Goal: Transaction & Acquisition: Download file/media

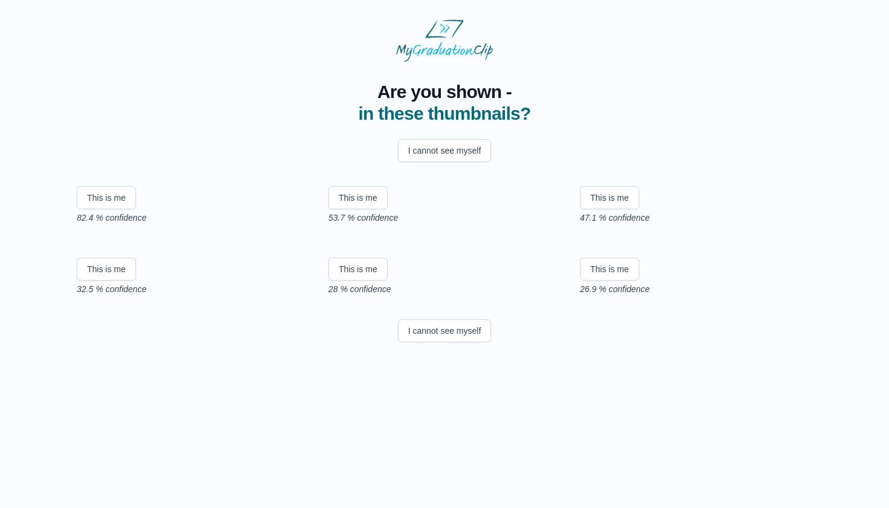
scroll to position [41, 0]
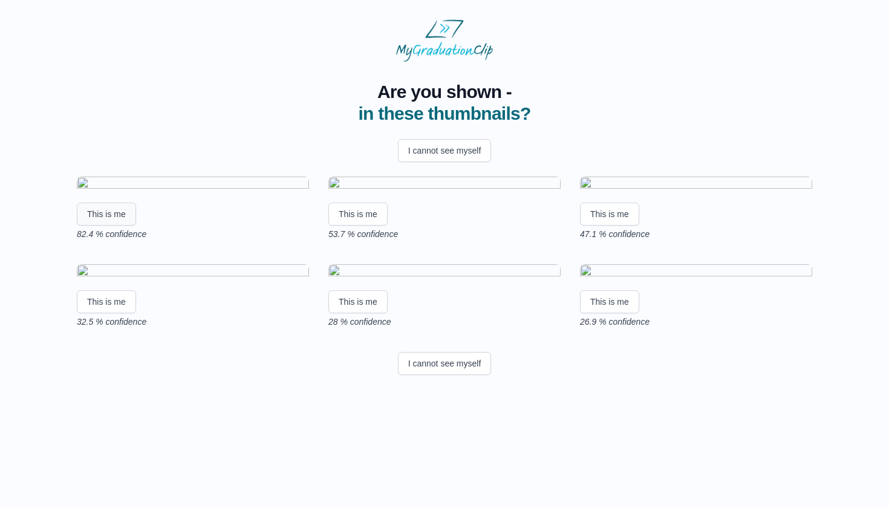
click at [111, 226] on button "This is me" at bounding box center [106, 214] width 59 height 23
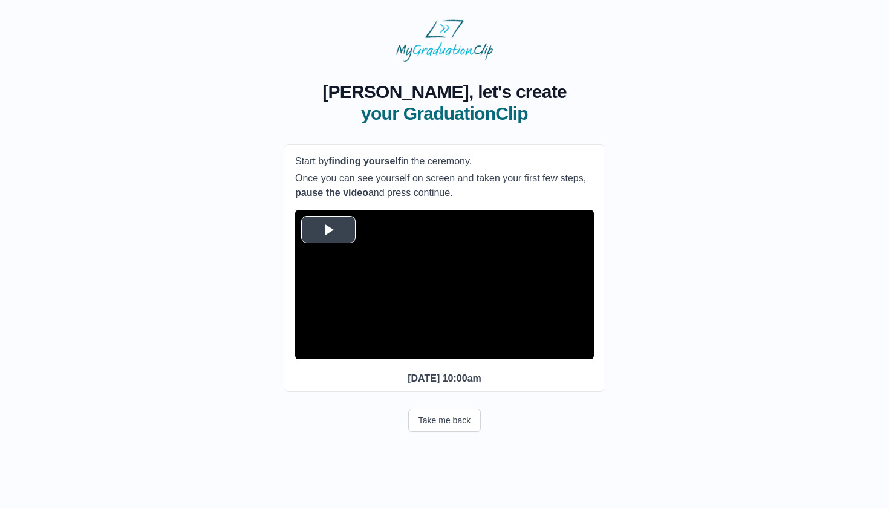
click at [328, 229] on span "Video Player" at bounding box center [328, 229] width 0 height 0
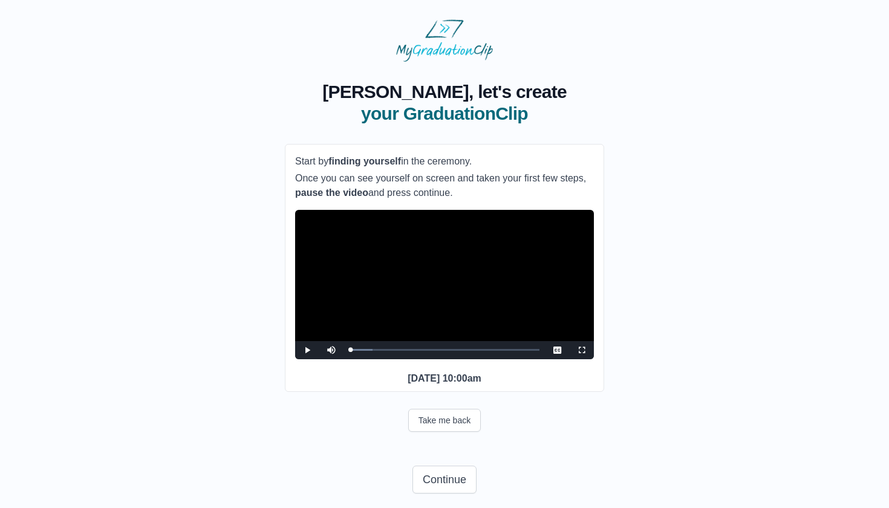
click at [423, 314] on video "Video Player" at bounding box center [444, 284] width 299 height 149
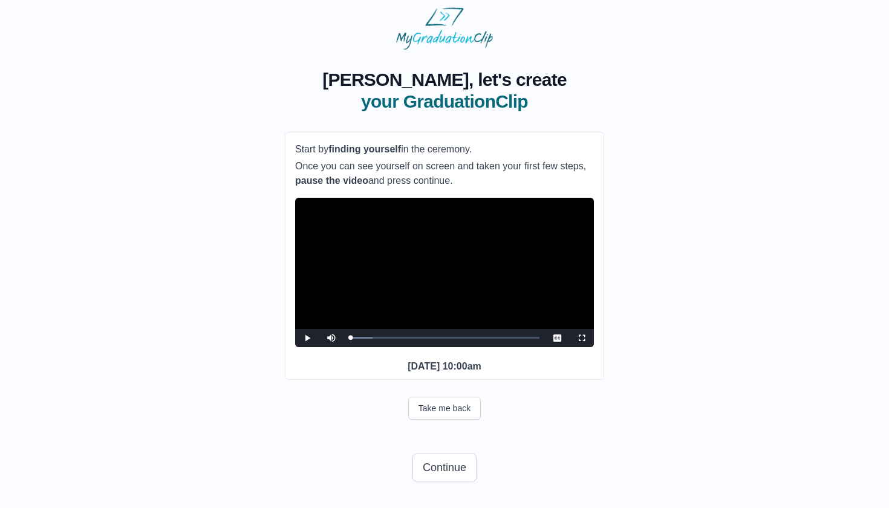
scroll to position [35, 0]
click at [459, 331] on div "Loaded : 0% 25:00 00:10 Progress : 0%" at bounding box center [445, 338] width 202 height 18
click at [453, 273] on video "Video Player" at bounding box center [444, 272] width 299 height 149
click at [486, 336] on div "Loaded : 0% 30:00 25:10 Progress : 0%" at bounding box center [445, 337] width 190 height 3
click at [469, 303] on video "Video Player" at bounding box center [444, 272] width 299 height 149
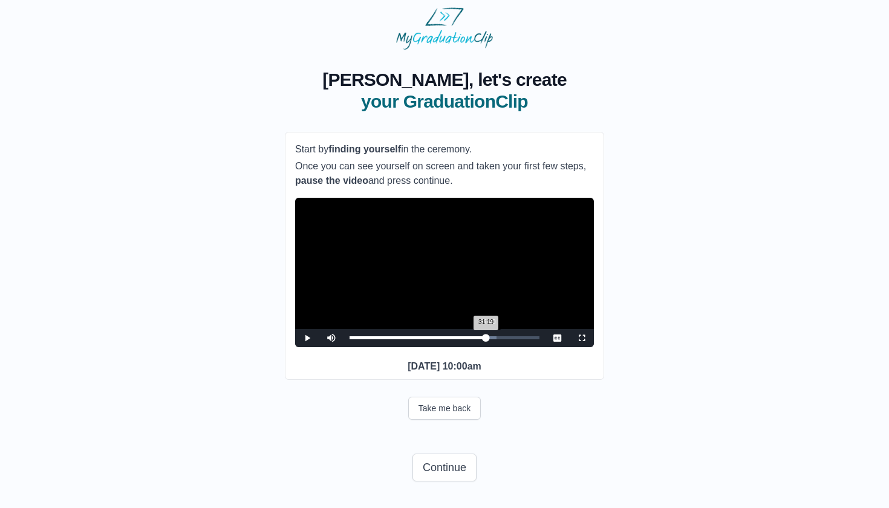
click at [486, 336] on div "31:19 Progress : 0%" at bounding box center [418, 337] width 137 height 3
click at [491, 336] on div "32:30 Progress : 0%" at bounding box center [421, 337] width 142 height 3
click at [495, 336] on div "33:28 Progress : 0%" at bounding box center [423, 337] width 146 height 3
click at [481, 336] on div "30:08" at bounding box center [481, 337] width 1 height 3
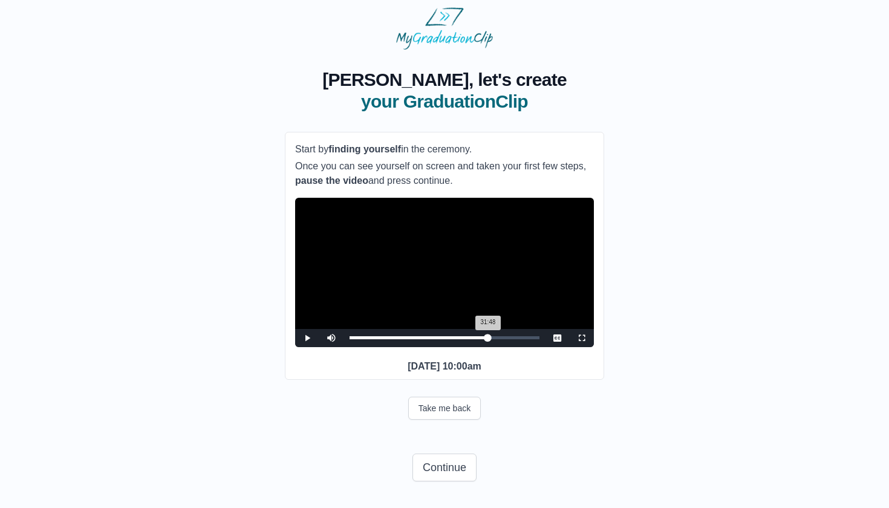
click at [488, 331] on div "Loaded : 0% 31:48 31:48 Progress : 0%" at bounding box center [445, 338] width 202 height 18
click at [486, 336] on div "31:23 Progress : 0%" at bounding box center [418, 337] width 137 height 3
click at [484, 336] on div "30:58 Progress : 0%" at bounding box center [417, 337] width 135 height 3
click at [480, 336] on div "30:58 Progress : 0%" at bounding box center [417, 337] width 135 height 3
click at [474, 330] on div "Loaded : 0% 28:36 29:51 Progress : 0%" at bounding box center [445, 338] width 202 height 18
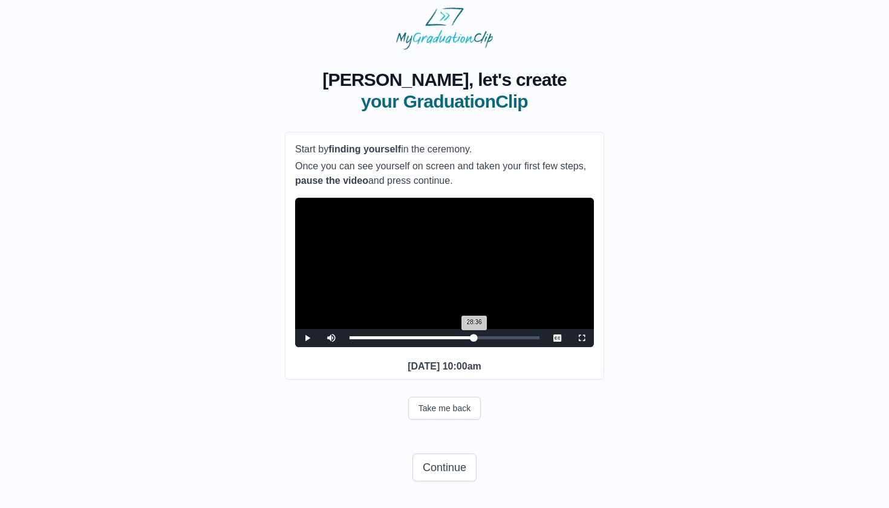
click at [472, 336] on div "28:36 Progress : 0%" at bounding box center [412, 337] width 125 height 3
click at [470, 336] on div "28:03 Progress : 0%" at bounding box center [411, 337] width 122 height 3
click at [470, 336] on div "27:38 Progress : 0%" at bounding box center [410, 337] width 120 height 3
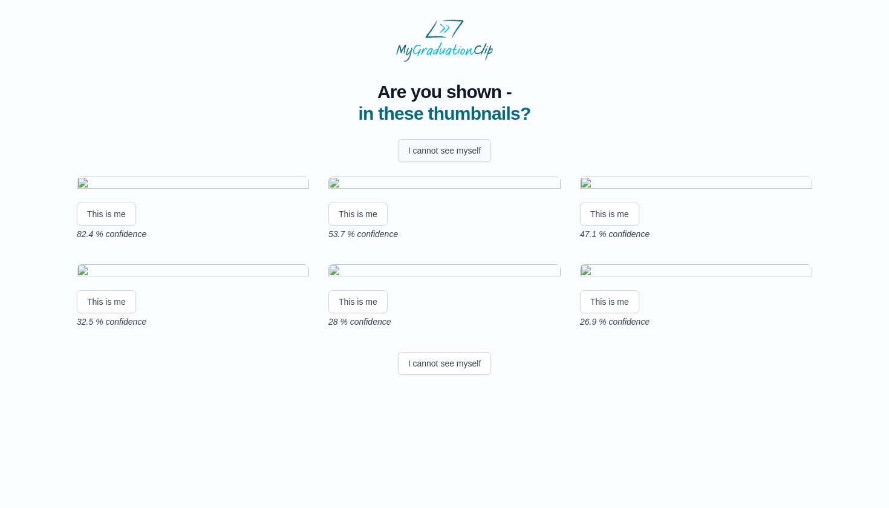
click at [467, 143] on button "I cannot see myself" at bounding box center [445, 150] width 94 height 23
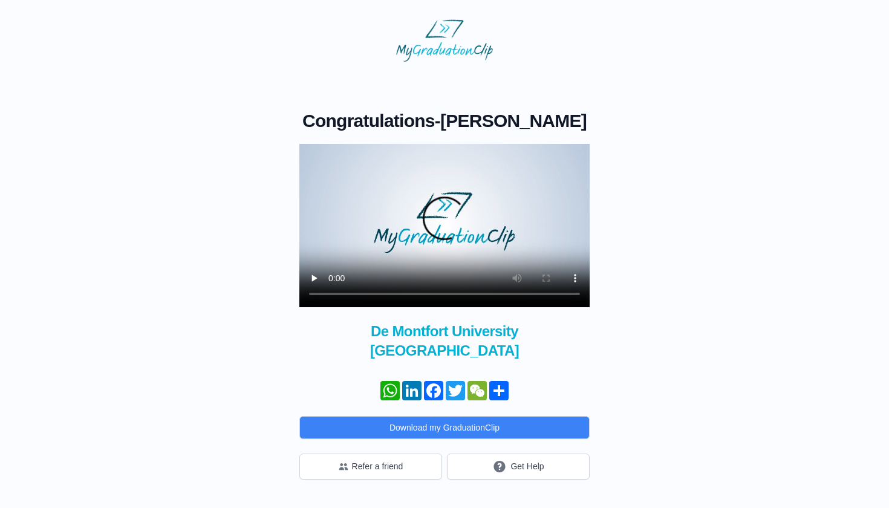
drag, startPoint x: 683, startPoint y: 0, endPoint x: 743, endPoint y: 105, distance: 120.5
click at [743, 105] on div "Congratulations - [PERSON_NAME] × Share your GraduationClip now! WhatsApp Linke…" at bounding box center [444, 271] width 850 height 418
click at [434, 248] on video at bounding box center [444, 225] width 290 height 163
click at [320, 181] on video at bounding box center [444, 225] width 290 height 163
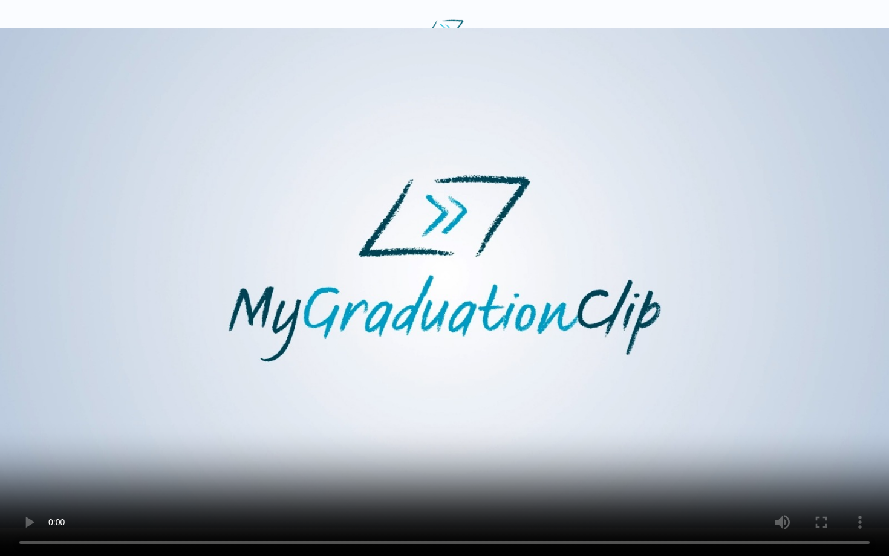
click at [441, 507] on video at bounding box center [444, 278] width 889 height 556
click at [442, 502] on video at bounding box center [444, 278] width 889 height 556
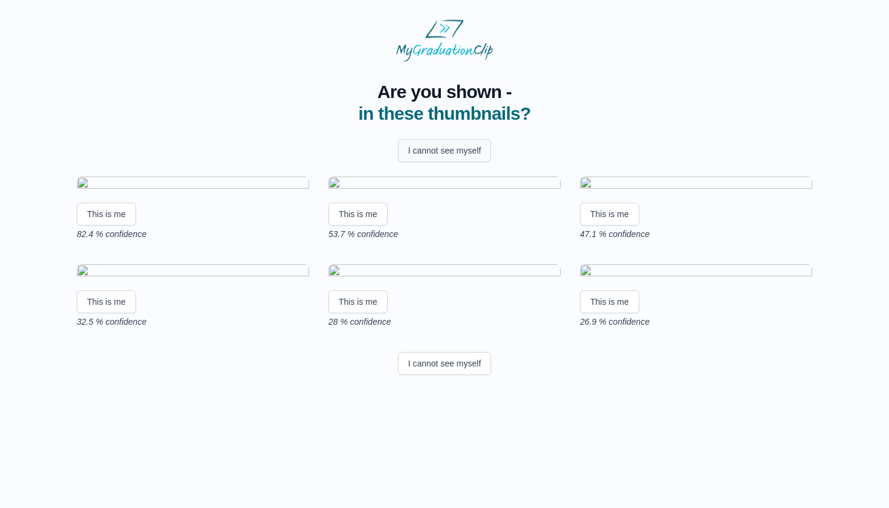
click at [443, 156] on button "I cannot see myself" at bounding box center [445, 150] width 94 height 23
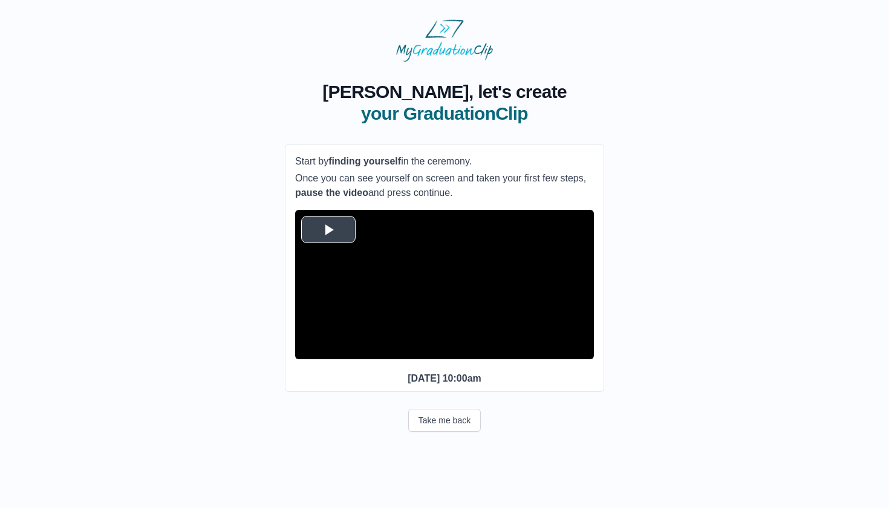
click at [328, 229] on span "Video Player" at bounding box center [328, 229] width 0 height 0
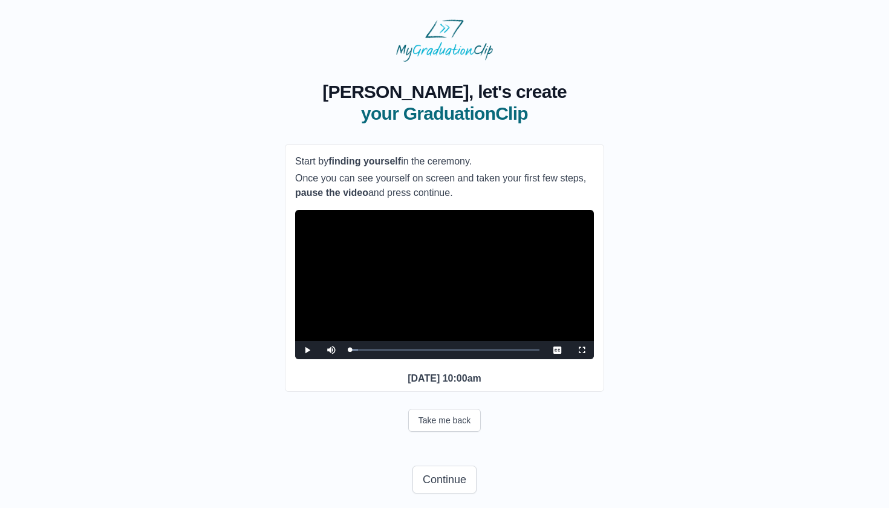
click at [479, 344] on video "Video Player" at bounding box center [444, 284] width 299 height 149
click at [481, 359] on div "Loaded : 0% 30:08 00:02 Progress : 0%" at bounding box center [445, 350] width 202 height 18
click at [487, 346] on video "Video Player" at bounding box center [444, 284] width 299 height 149
click at [487, 351] on div "Loaded : 0% 31:15 30:09 Progress : 0%" at bounding box center [445, 349] width 190 height 3
click at [487, 351] on div "31:32 Progress : 0%" at bounding box center [418, 349] width 137 height 3
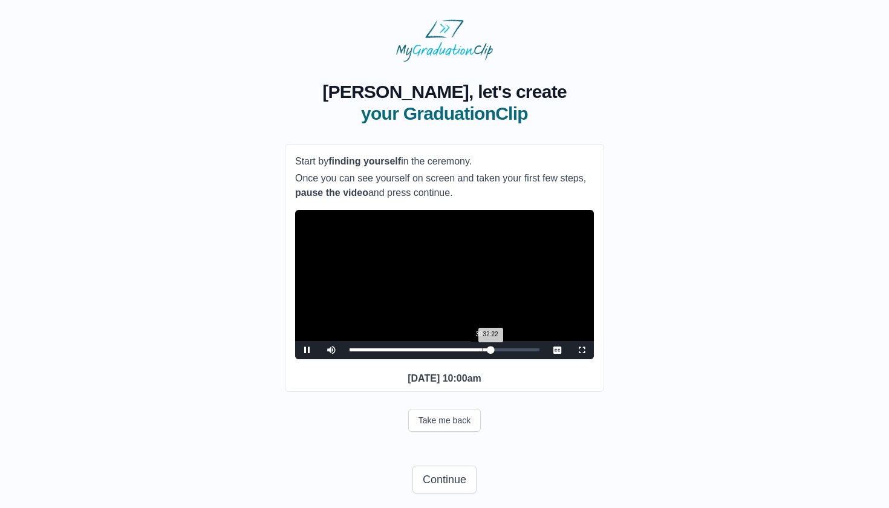
click at [483, 351] on div "30:33" at bounding box center [483, 349] width 1 height 3
click at [480, 351] on div "30:25 Progress : 0%" at bounding box center [416, 349] width 132 height 3
click at [475, 351] on div "29:52 Progress : 0%" at bounding box center [413, 349] width 126 height 3
click at [474, 351] on div "28:53 Progress : 0%" at bounding box center [413, 349] width 126 height 3
click at [470, 351] on div "28:29 Progress : 0%" at bounding box center [412, 349] width 124 height 3
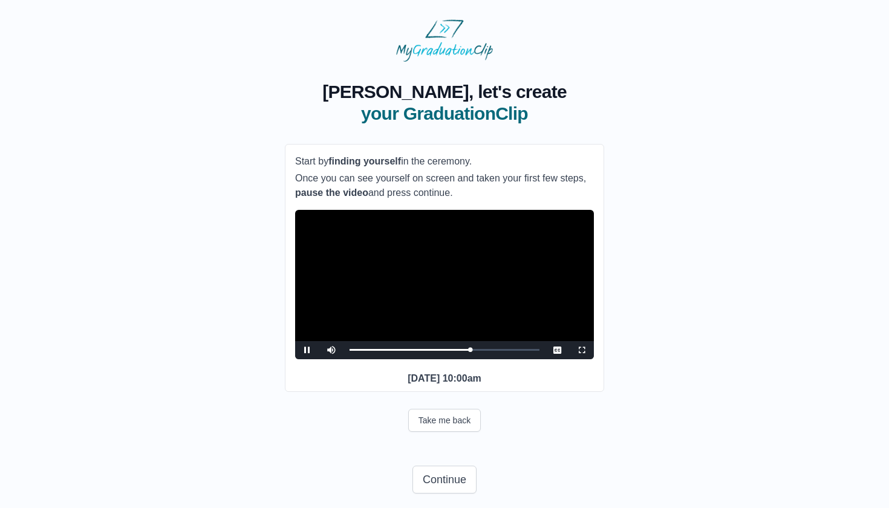
click at [460, 343] on video "Video Player" at bounding box center [444, 284] width 299 height 149
click at [480, 266] on video "Video Player" at bounding box center [444, 284] width 299 height 149
click at [474, 309] on video "Video Player" at bounding box center [444, 284] width 299 height 149
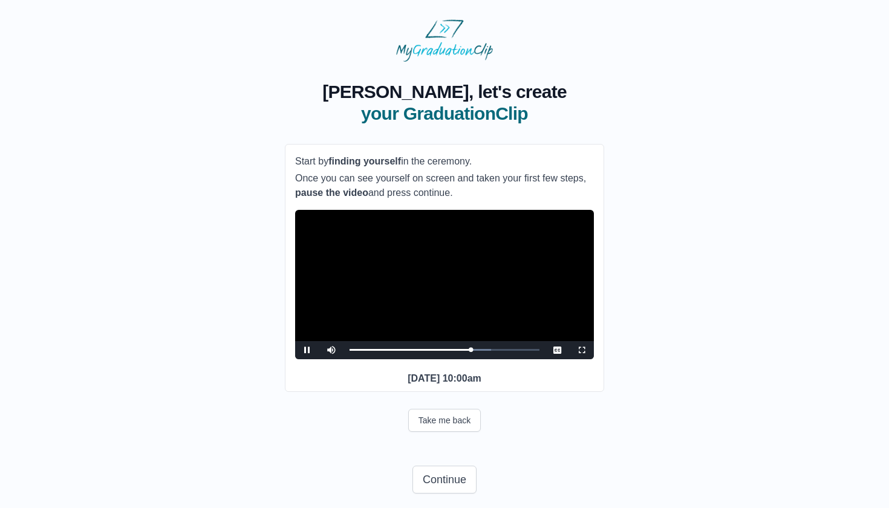
click at [474, 309] on video "Video Player" at bounding box center [444, 284] width 299 height 149
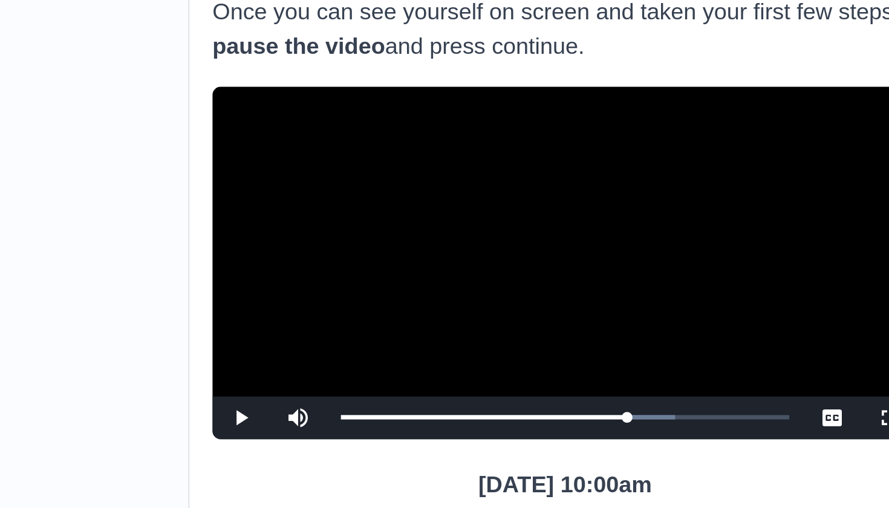
scroll to position [33, 0]
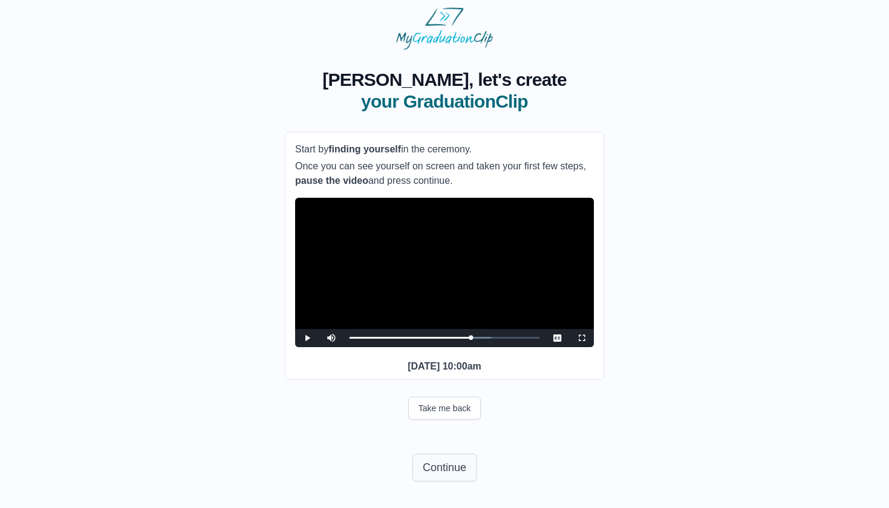
click at [447, 468] on button "Continue" at bounding box center [444, 468] width 64 height 28
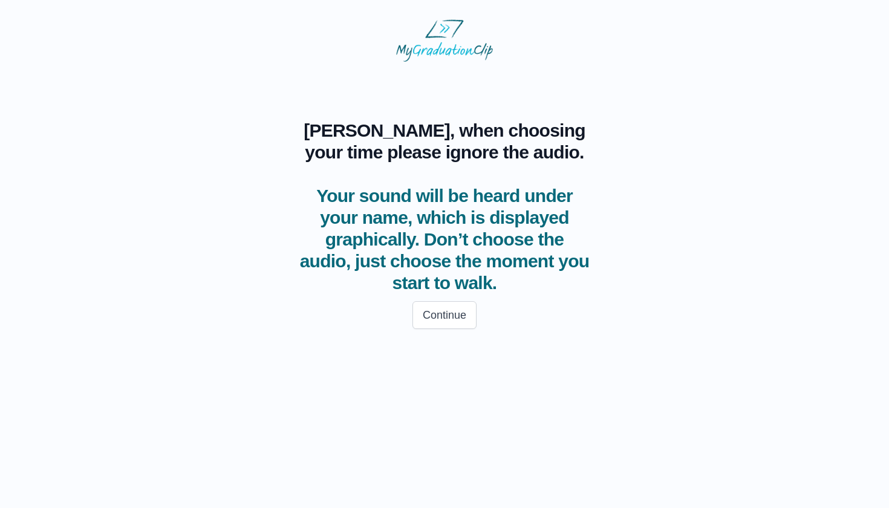
scroll to position [0, 0]
click at [444, 315] on button "Continue" at bounding box center [444, 315] width 64 height 28
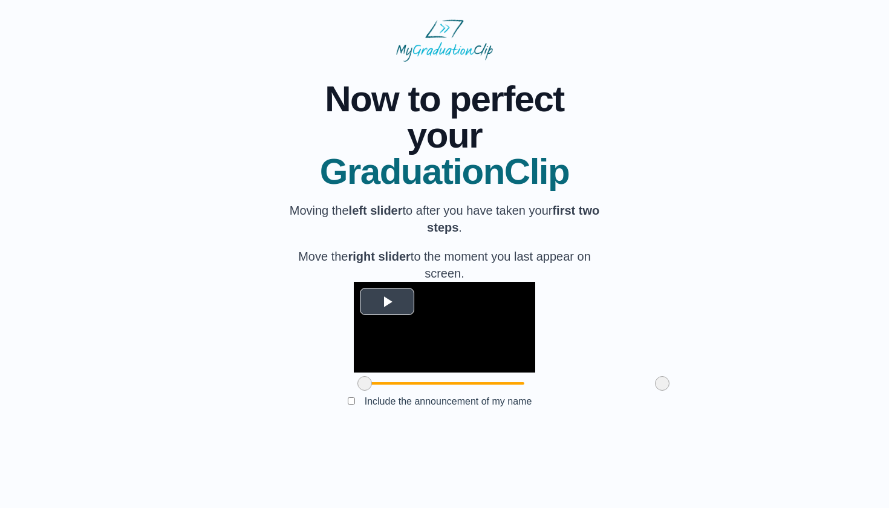
scroll to position [32, 0]
click at [387, 301] on span "Video Player" at bounding box center [387, 301] width 0 height 0
click at [362, 373] on video "Video Player" at bounding box center [444, 327] width 181 height 91
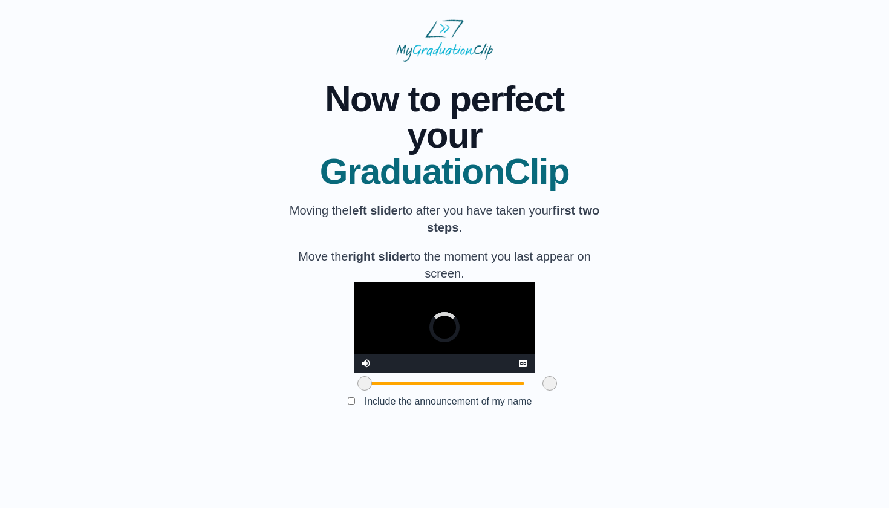
drag, startPoint x: 589, startPoint y: 443, endPoint x: 476, endPoint y: 444, distance: 113.1
click at [542, 391] on span at bounding box center [549, 383] width 15 height 15
drag, startPoint x: 477, startPoint y: 443, endPoint x: 647, endPoint y: 460, distance: 171.3
click at [647, 432] on div "**********" at bounding box center [444, 247] width 850 height 370
drag, startPoint x: 298, startPoint y: 438, endPoint x: 329, endPoint y: 440, distance: 31.5
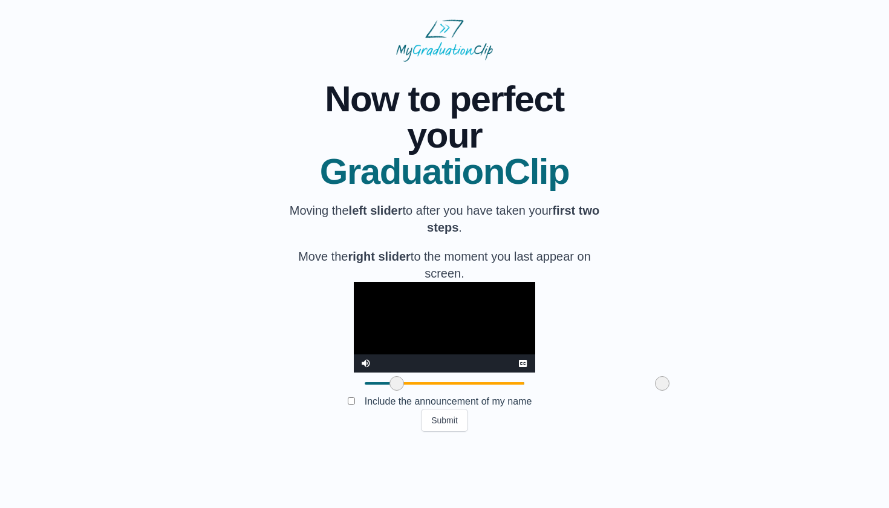
click at [389, 391] on span at bounding box center [396, 383] width 15 height 15
click at [445, 432] on button "Submit" at bounding box center [444, 420] width 47 height 23
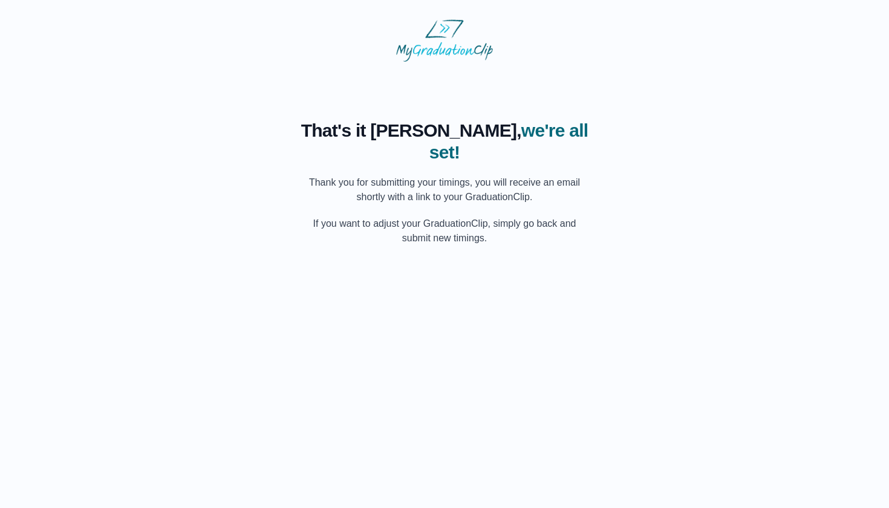
scroll to position [0, 0]
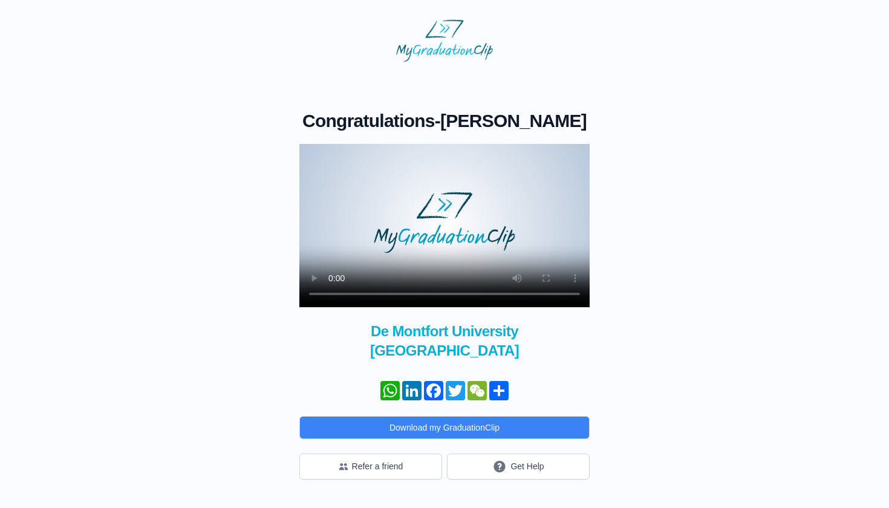
click at [445, 244] on video at bounding box center [444, 225] width 290 height 163
click at [317, 181] on video at bounding box center [444, 225] width 290 height 163
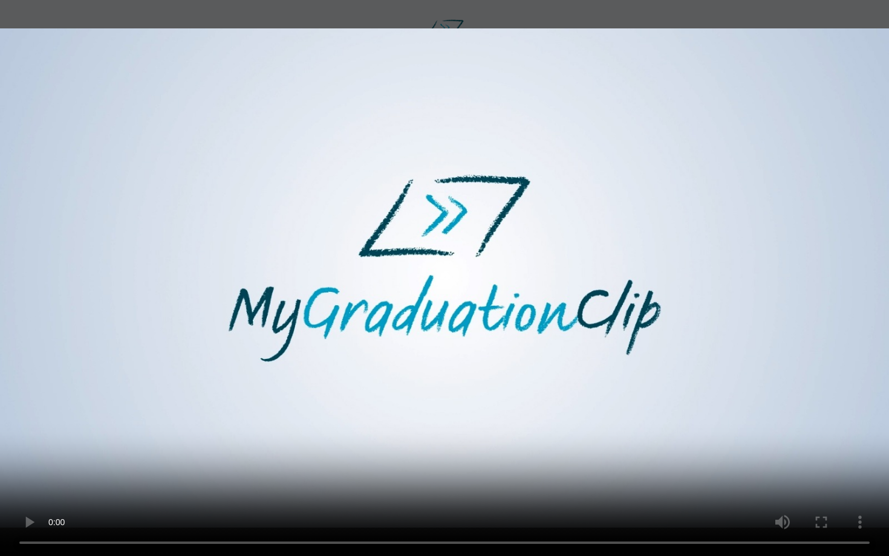
click at [443, 507] on video at bounding box center [444, 278] width 889 height 556
click at [445, 507] on video at bounding box center [444, 278] width 889 height 556
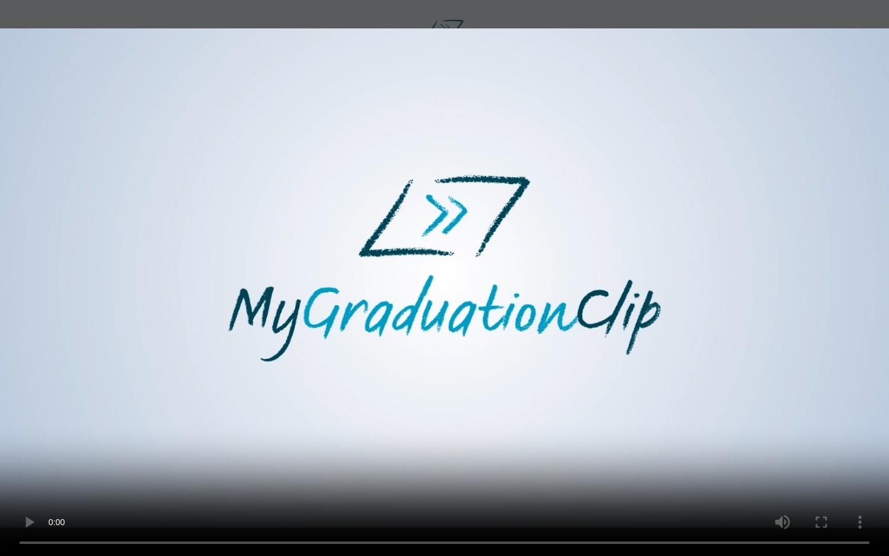
click at [445, 507] on video at bounding box center [444, 278] width 889 height 556
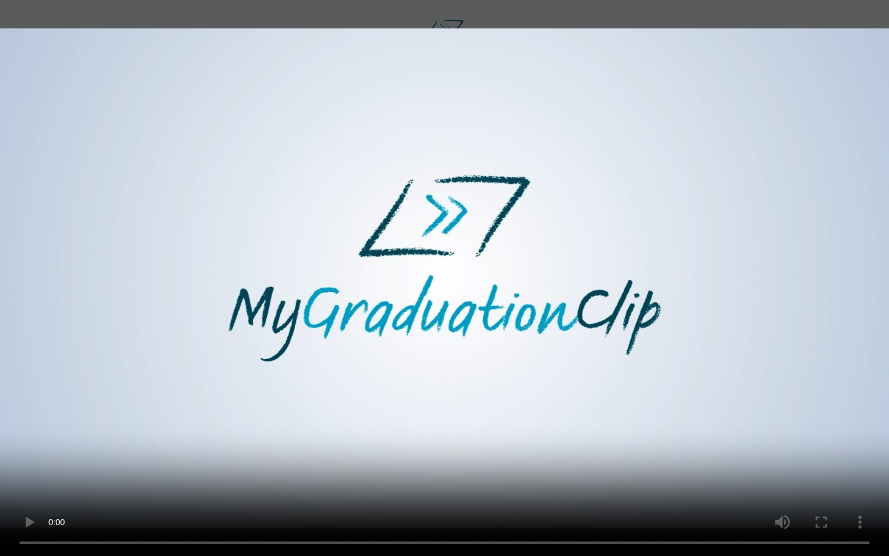
click at [437, 500] on video at bounding box center [444, 278] width 889 height 556
click at [442, 507] on video at bounding box center [444, 278] width 889 height 556
click at [445, 507] on video at bounding box center [444, 278] width 889 height 556
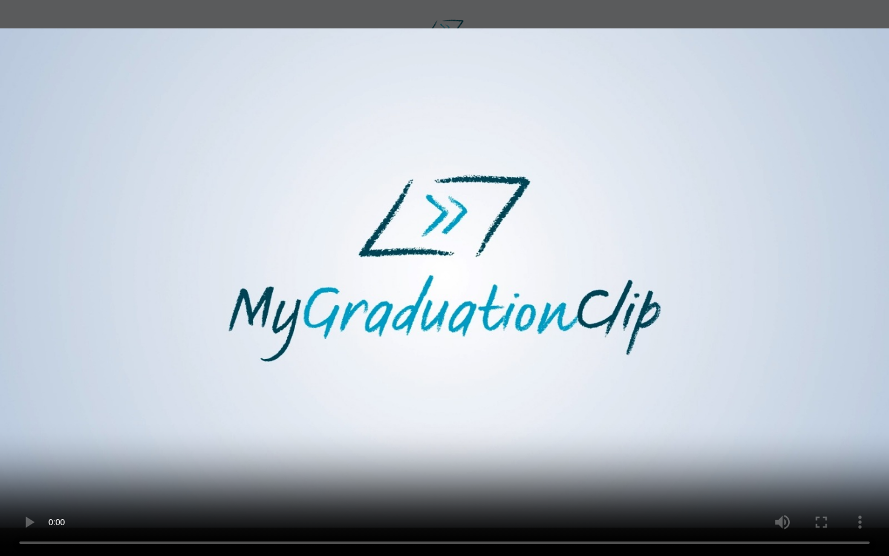
click at [445, 507] on video at bounding box center [444, 278] width 889 height 556
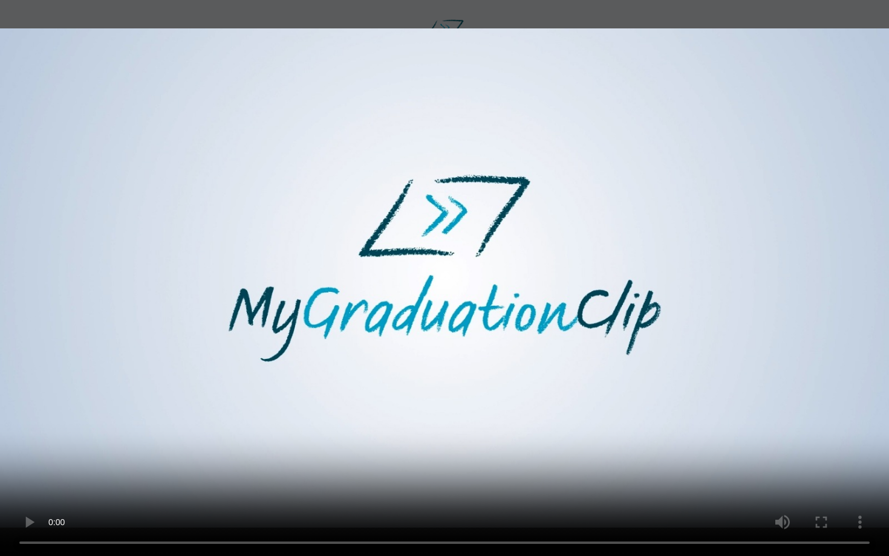
click at [444, 507] on video at bounding box center [444, 278] width 889 height 556
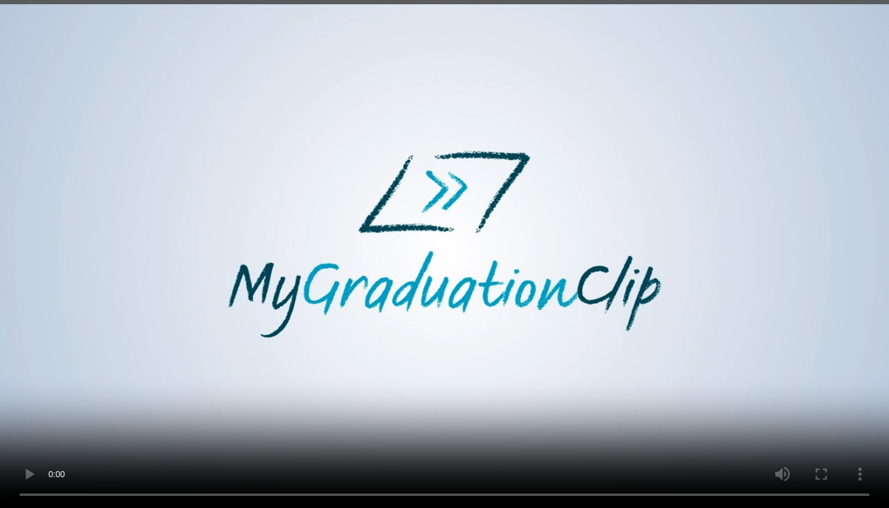
click at [780, 160] on span "×" at bounding box center [782, 159] width 10 height 25
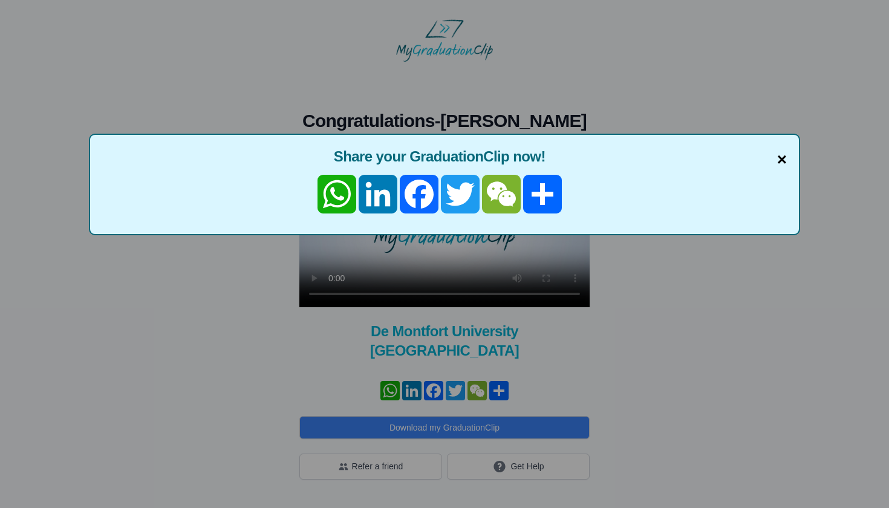
click at [783, 156] on span "×" at bounding box center [782, 159] width 10 height 25
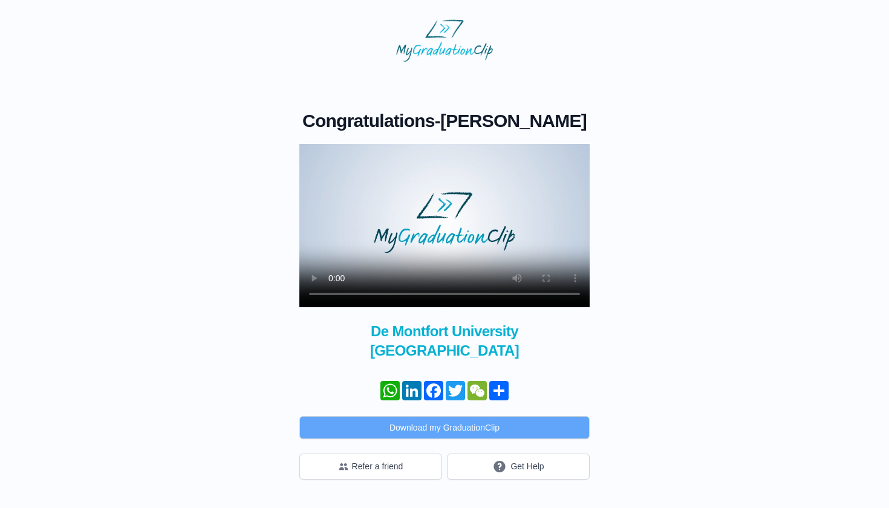
click at [431, 425] on button "Download my GraduationClip" at bounding box center [444, 427] width 290 height 23
